Goal: Check status: Check status

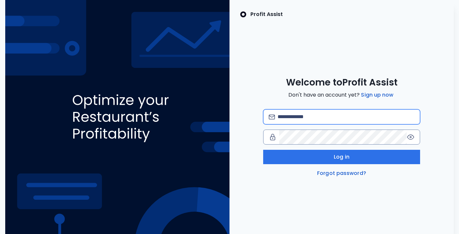
click at [299, 123] on input "email" at bounding box center [346, 117] width 137 height 14
type input "**********"
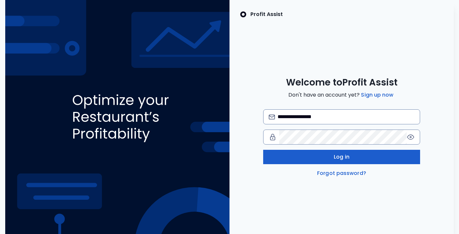
click at [336, 156] on span "Log in" at bounding box center [342, 157] width 16 height 8
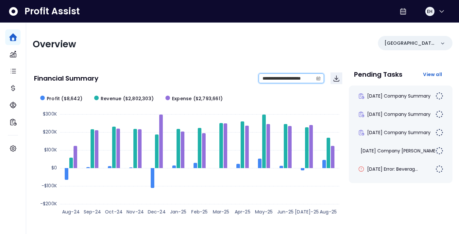
click at [276, 77] on input "**********" at bounding box center [286, 78] width 54 height 9
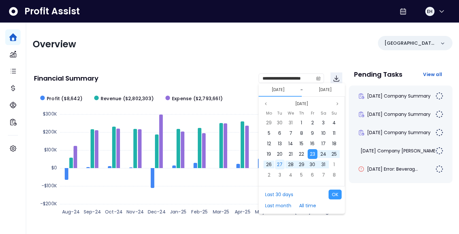
click at [279, 166] on span "27" at bounding box center [280, 165] width 6 height 7
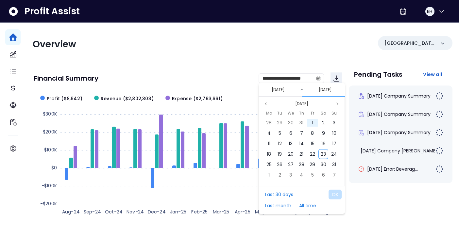
click at [287, 89] on button "[DATE]" at bounding box center [278, 90] width 18 height 8
click at [329, 90] on button "[DATE]" at bounding box center [325, 90] width 18 height 8
click at [305, 101] on button "[DATE]" at bounding box center [302, 104] width 18 height 8
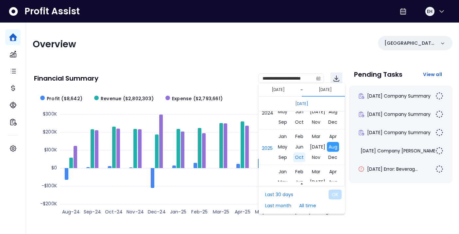
scroll to position [4386, 0]
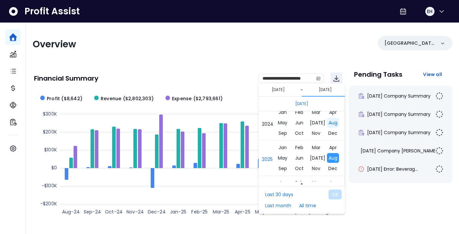
click at [334, 123] on span "Aug" at bounding box center [333, 123] width 12 height 10
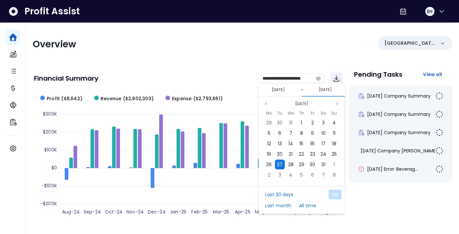
click at [280, 165] on span "27" at bounding box center [280, 165] width 6 height 7
click at [334, 197] on button "OK" at bounding box center [335, 195] width 13 height 10
type input "**********"
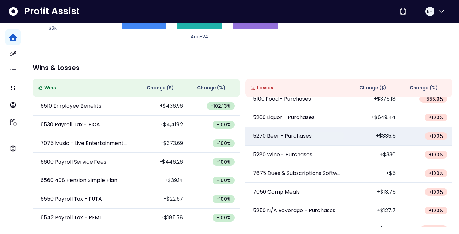
scroll to position [9, 0]
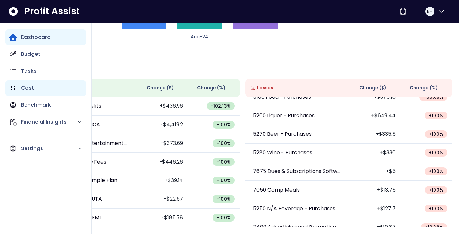
click at [31, 91] on p "Cost" at bounding box center [27, 88] width 13 height 8
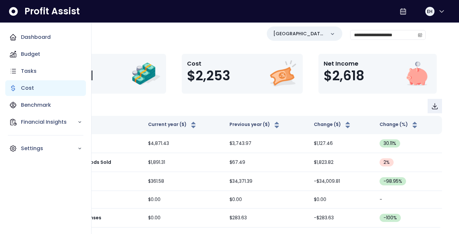
scroll to position [9, 0]
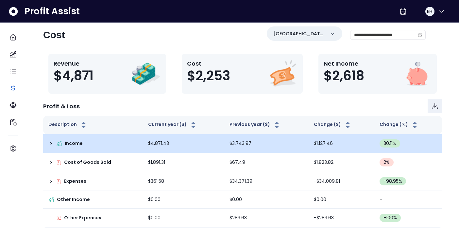
click at [49, 144] on icon at bounding box center [50, 143] width 5 height 5
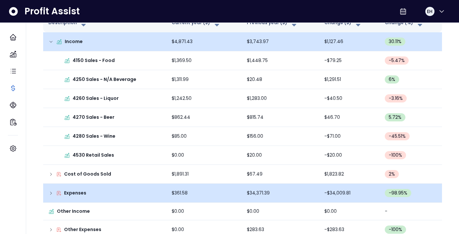
scroll to position [123, 0]
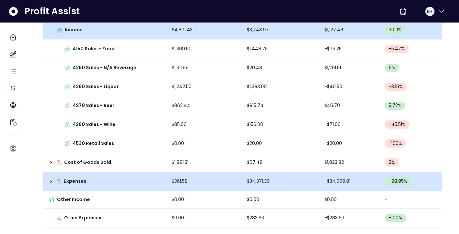
click at [54, 182] on div "Expenses" at bounding box center [104, 181] width 113 height 7
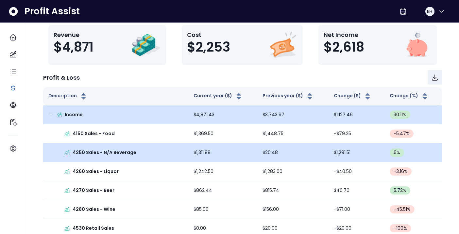
scroll to position [0, 0]
